Goal: Task Accomplishment & Management: Manage account settings

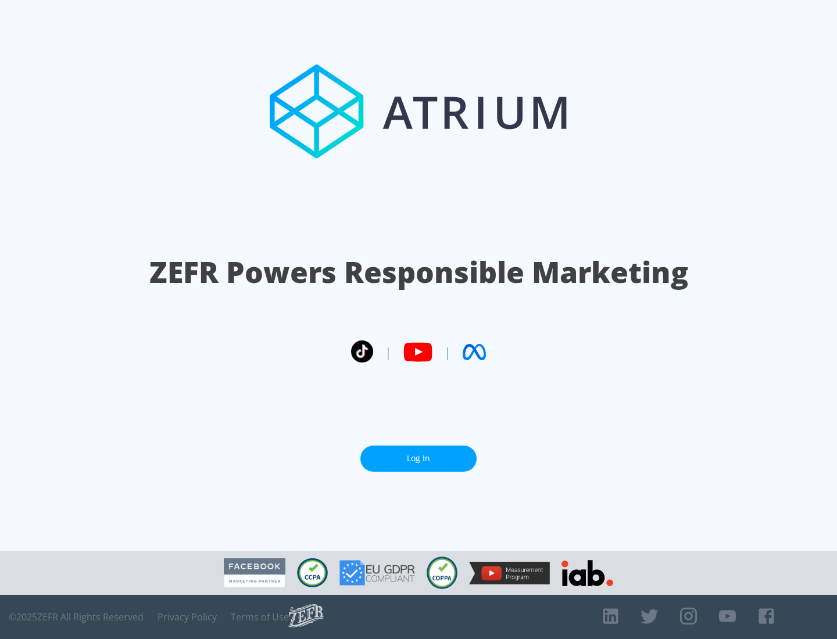
click at [419, 459] on link "Log In" at bounding box center [418, 459] width 116 height 26
